Goal: Communication & Community: Answer question/provide support

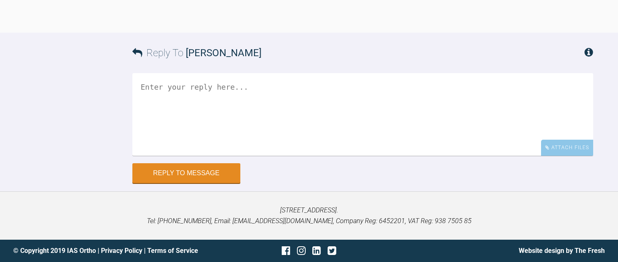
scroll to position [1851, 0]
click at [255, 144] on textarea at bounding box center [362, 115] width 461 height 83
type textarea "J"
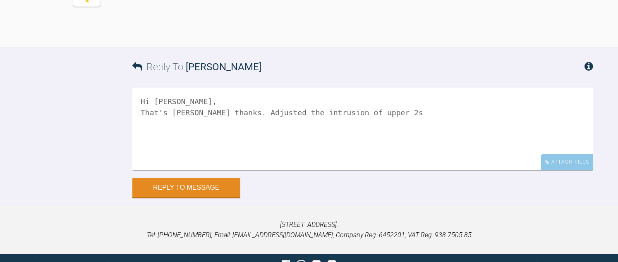
scroll to position [1644, 0]
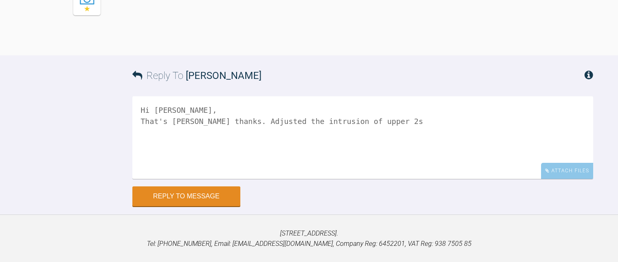
drag, startPoint x: 323, startPoint y: 43, endPoint x: 330, endPoint y: 60, distance: 18.4
drag, startPoint x: 330, startPoint y: 60, endPoint x: 340, endPoint y: 101, distance: 42.9
drag, startPoint x: 187, startPoint y: 105, endPoint x: 224, endPoint y: 135, distance: 47.3
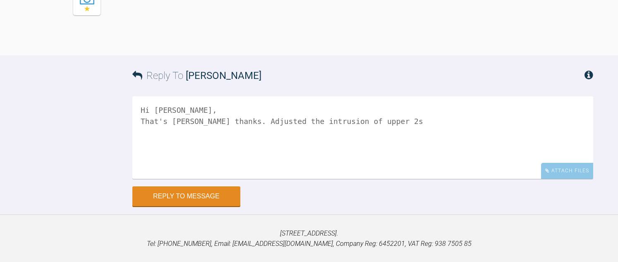
drag, startPoint x: 224, startPoint y: 135, endPoint x: 322, endPoint y: 127, distance: 98.3
drag, startPoint x: 206, startPoint y: 126, endPoint x: 243, endPoint y: 153, distance: 46.4
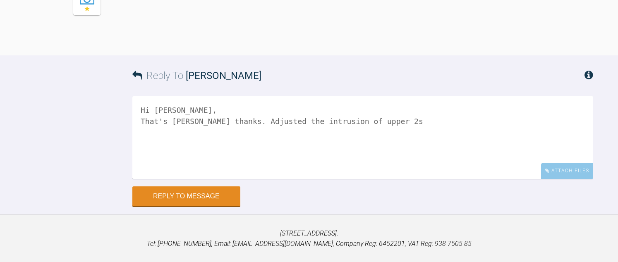
drag, startPoint x: 243, startPoint y: 153, endPoint x: 265, endPoint y: 156, distance: 22.5
drag, startPoint x: 353, startPoint y: 135, endPoint x: 365, endPoint y: 182, distance: 49.1
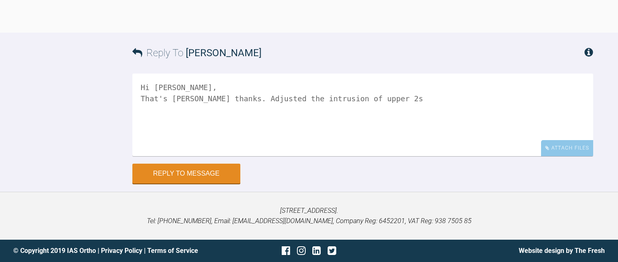
scroll to position [1809, 0]
click at [454, 156] on textarea "Hi [PERSON_NAME], That's [PERSON_NAME] thanks. Adjusted the intrusion of upper …" at bounding box center [362, 115] width 461 height 83
click at [389, 127] on textarea "Hi [PERSON_NAME], That's [PERSON_NAME] thanks. Adjusted the intrusion of upper …" at bounding box center [362, 115] width 461 height 83
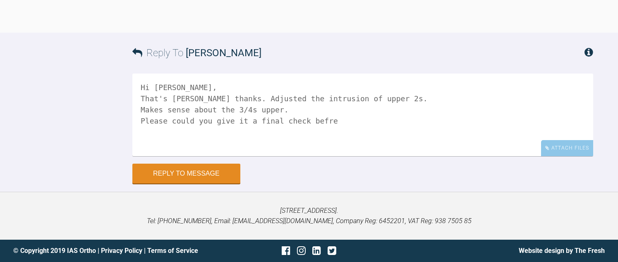
click at [368, 153] on textarea "Hi [PERSON_NAME], That's [PERSON_NAME] thanks. Adjusted the intrusion of upper …" at bounding box center [362, 115] width 461 height 83
click at [156, 156] on textarea "Hi [PERSON_NAME], That's [PERSON_NAME] thanks. Adjusted the intrusion of upper …" at bounding box center [362, 115] width 461 height 83
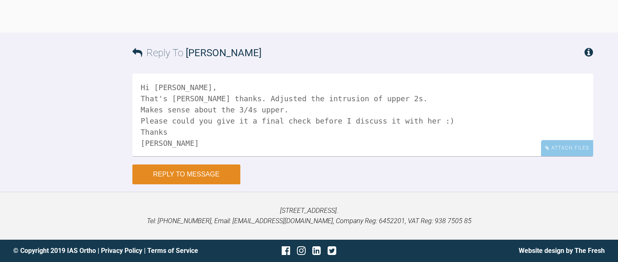
type textarea "Hi [PERSON_NAME], That's [PERSON_NAME] thanks. Adjusted the intrusion of upper …"
click at [202, 184] on button "Reply to Message" at bounding box center [186, 175] width 108 height 20
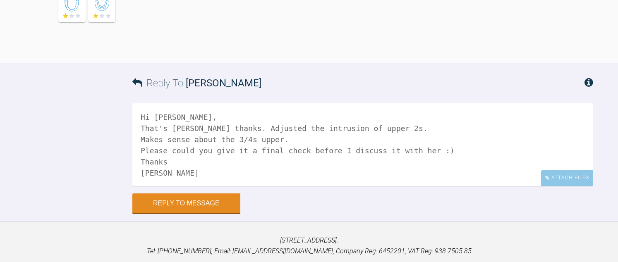
scroll to position [2024, 0]
